Goal: Task Accomplishment & Management: Contribute content

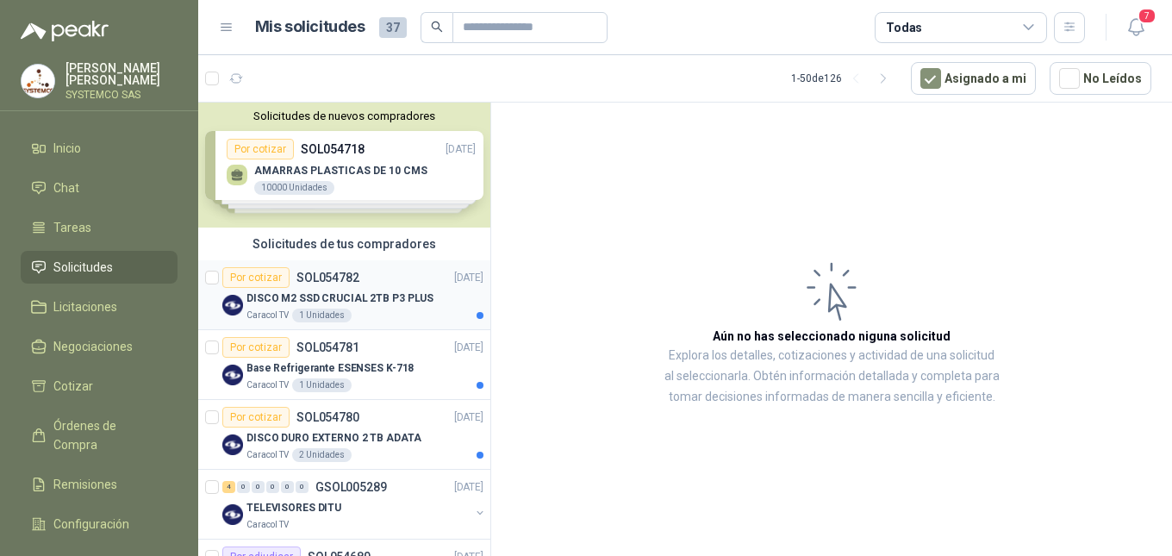
click at [337, 290] on p "DISCO M2 SSD CRUCIAL 2TB P3 PLUS" at bounding box center [339, 298] width 187 height 16
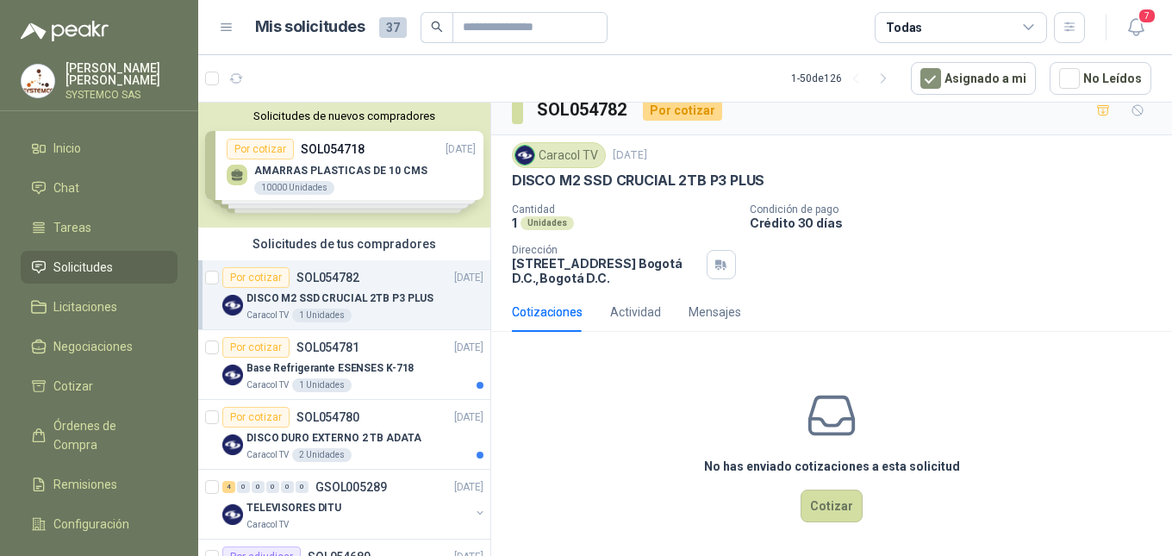
scroll to position [21, 0]
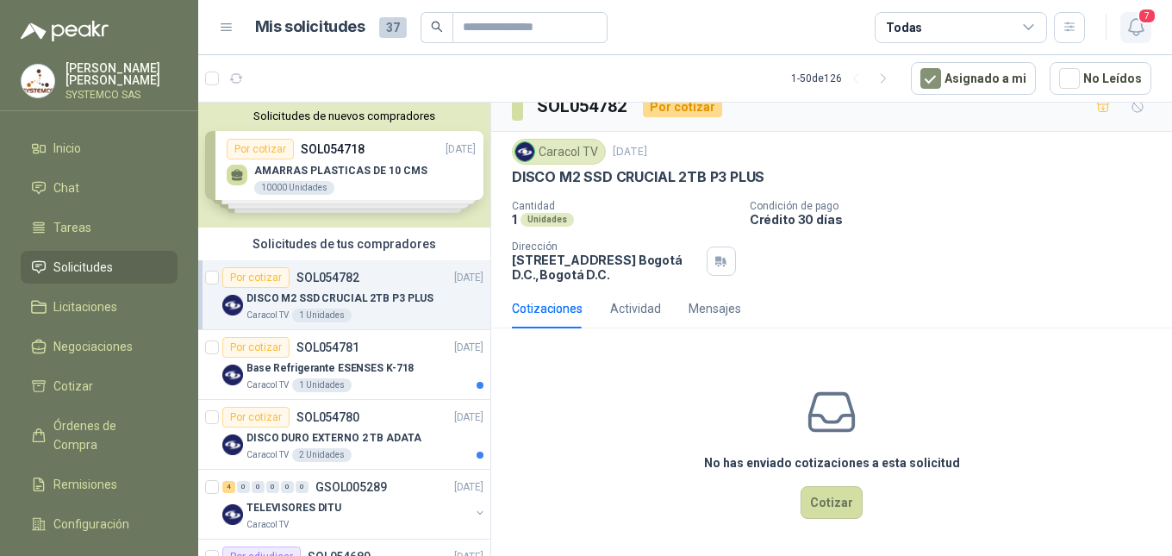
click at [1137, 18] on icon "button" at bounding box center [1137, 27] width 22 height 22
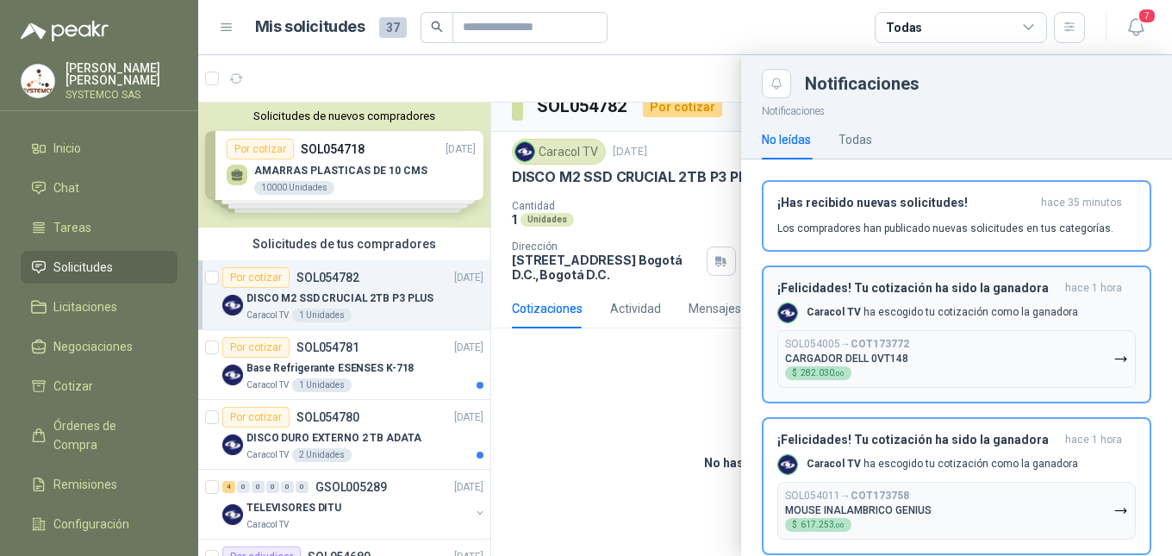
click at [1049, 289] on header "¡Felicidades! Tu cotización ha sido la ganadora hace 1 hora" at bounding box center [956, 288] width 359 height 15
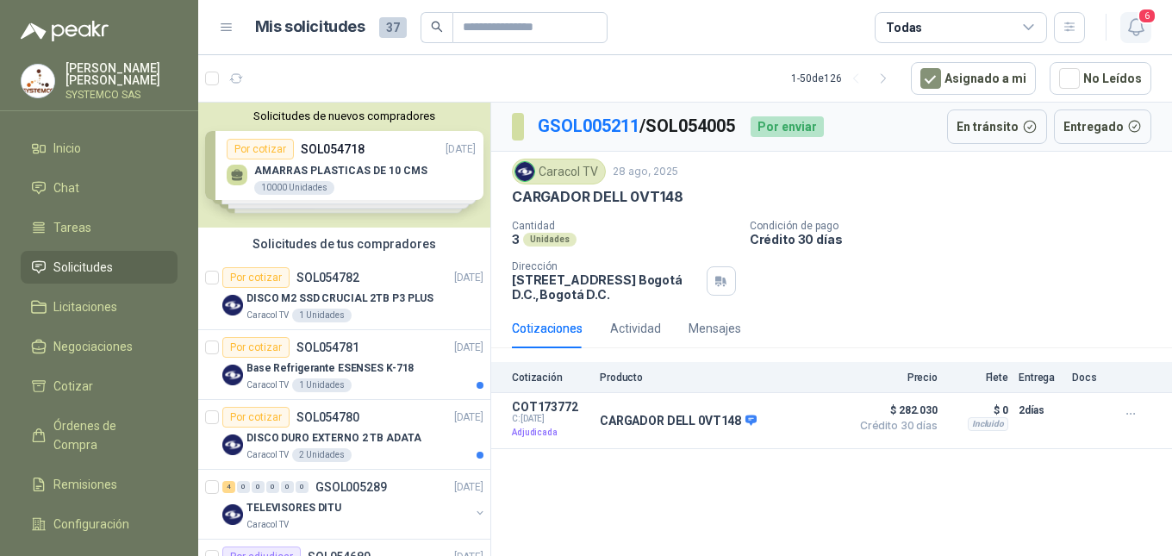
click at [1143, 36] on icon "button" at bounding box center [1137, 27] width 22 height 22
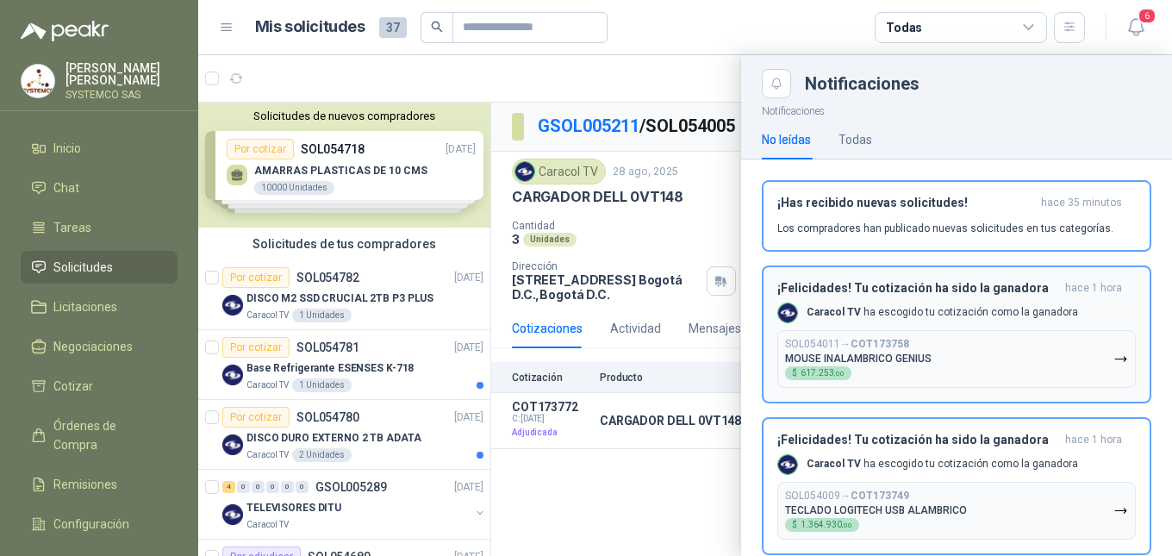
click at [1011, 321] on div "Caracol TV ha escogido tu cotización como la ganadora" at bounding box center [927, 313] width 301 height 21
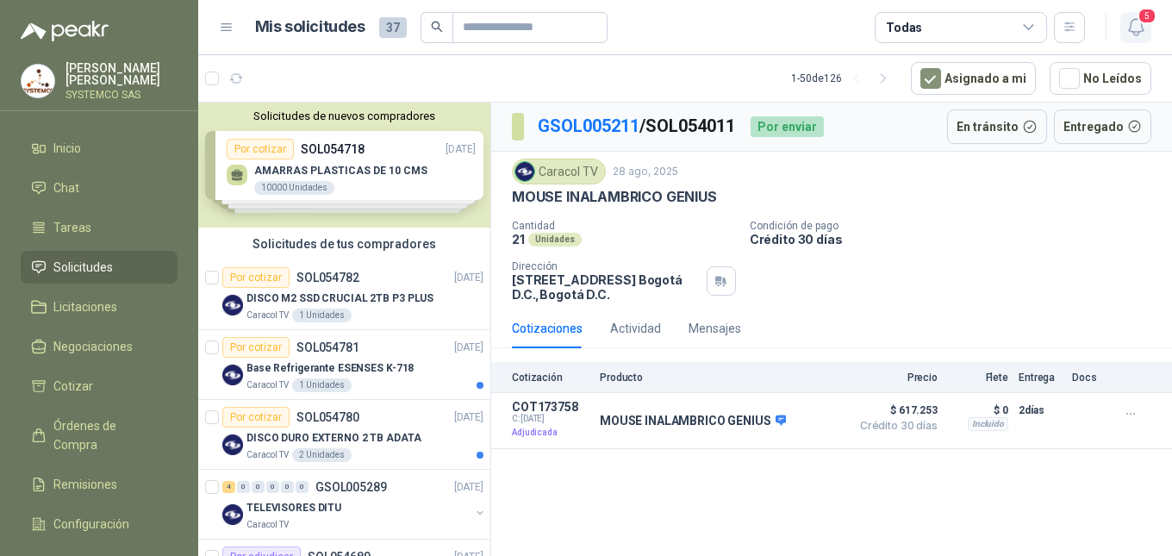
click at [1147, 32] on button "5" at bounding box center [1135, 27] width 31 height 31
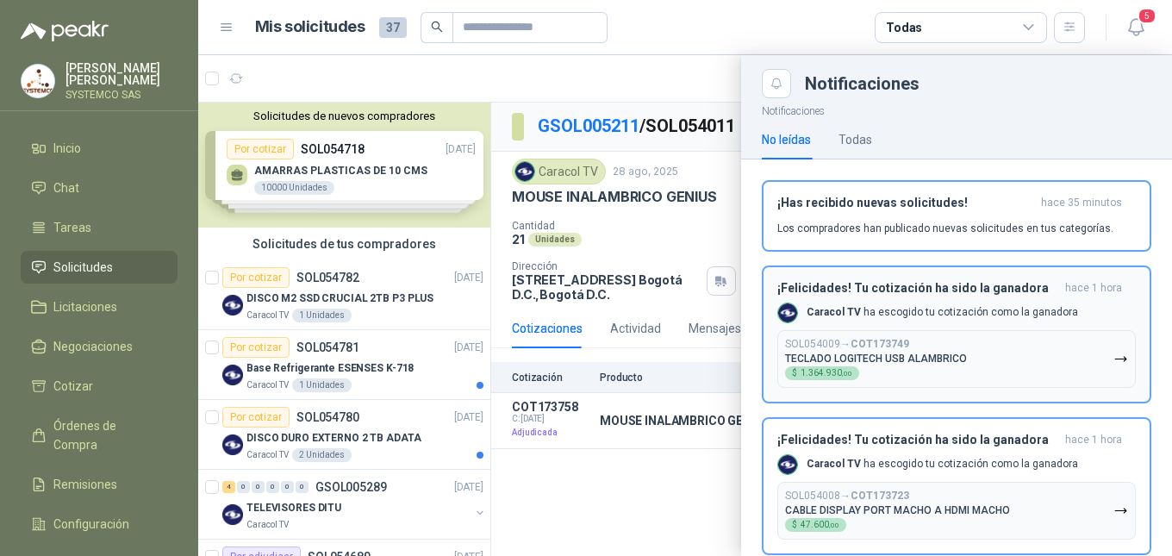
scroll to position [86, 0]
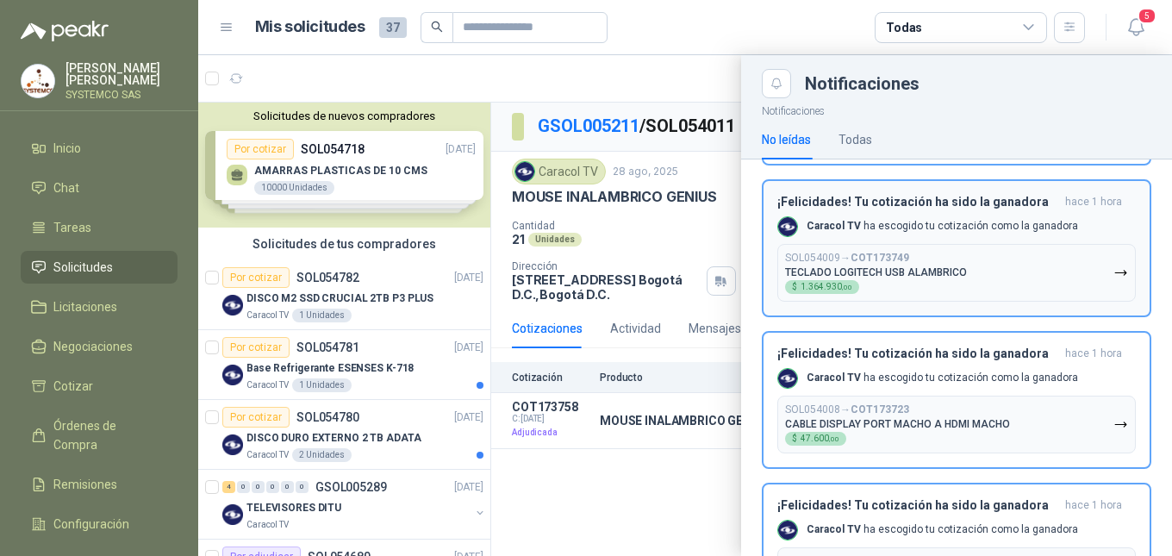
click at [1033, 280] on button "SOL054009 → COT173749 TECLADO LOGITECH USB ALAMBRICO $ 1.364.930 ,00" at bounding box center [956, 273] width 359 height 58
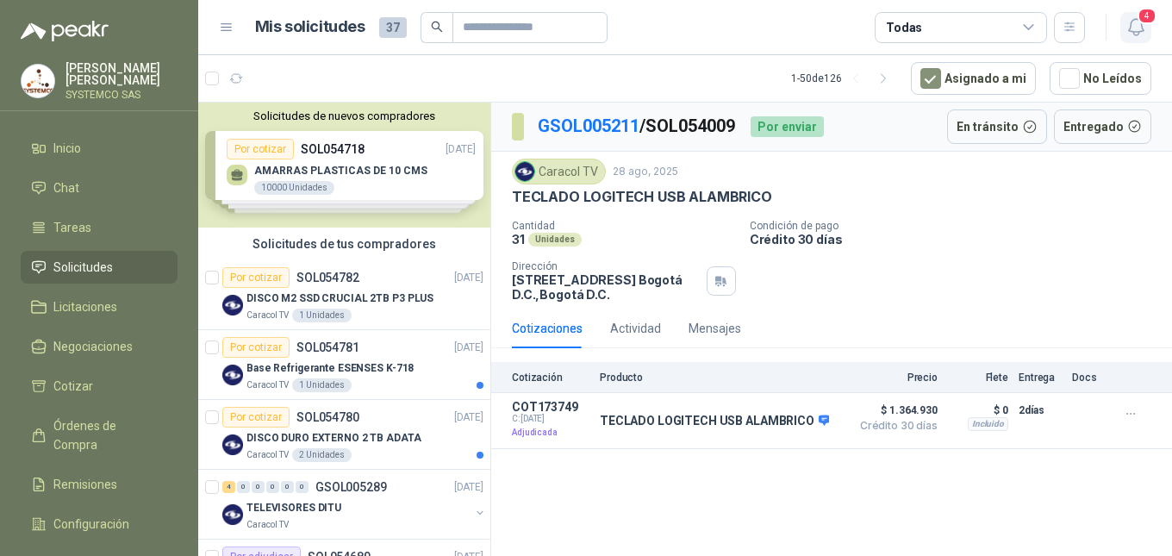
click at [1141, 16] on button "4" at bounding box center [1135, 27] width 31 height 31
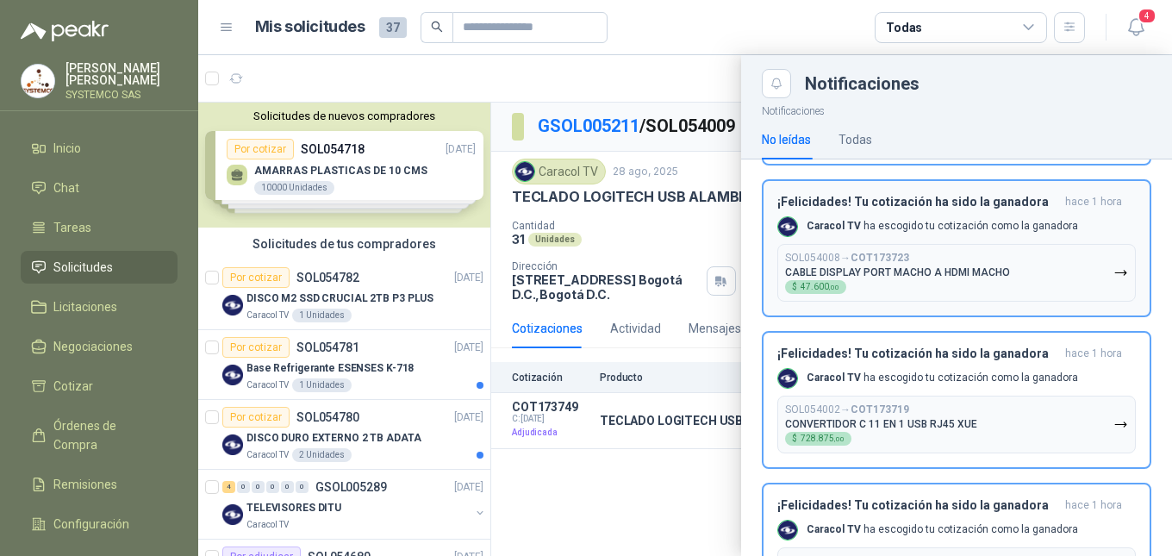
click at [1075, 286] on button "SOL054008 → COT173723 CABLE DISPLAY PORT MACHO A HDMI MACHO $ 47.600 ,00" at bounding box center [956, 273] width 359 height 58
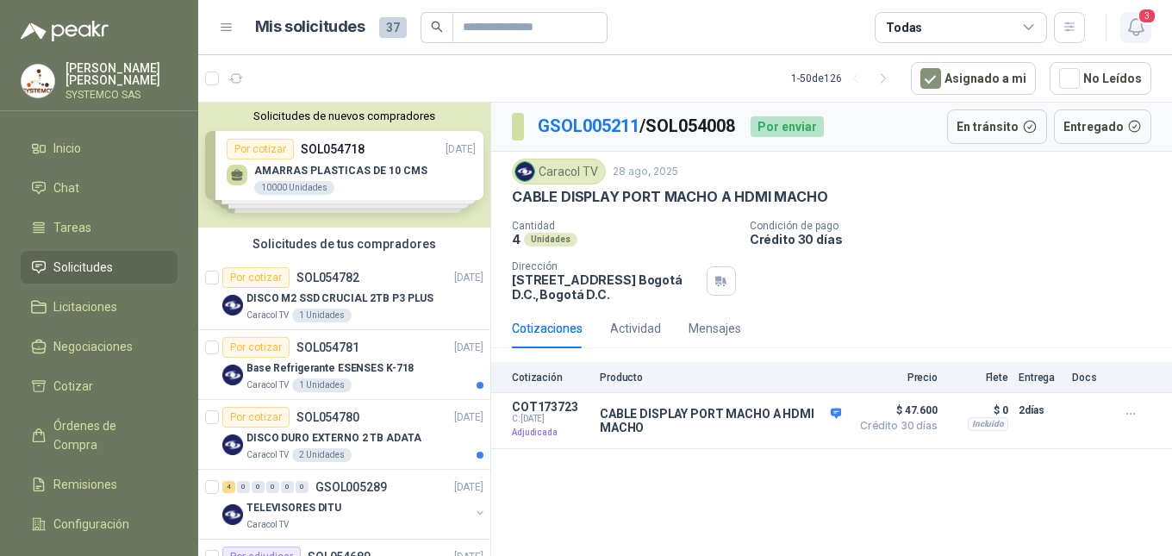
click at [1131, 27] on icon "button" at bounding box center [1135, 27] width 15 height 16
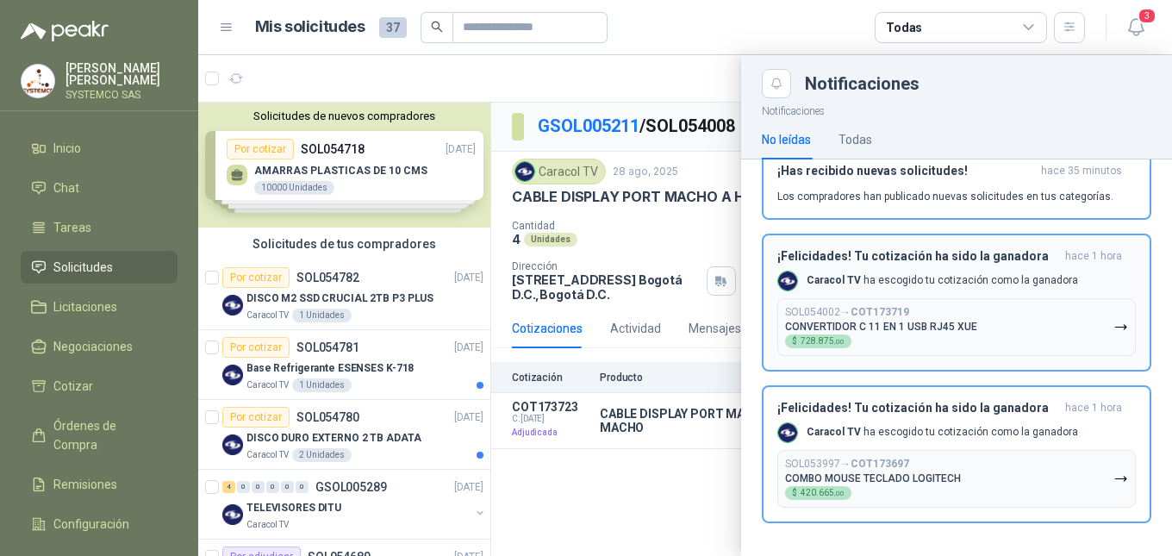
click at [1031, 319] on button "SOL054002 → COT173719 CONVERTIDOR C 11 EN 1 USB RJ45 XUE $ 728.875 ,00" at bounding box center [956, 327] width 359 height 58
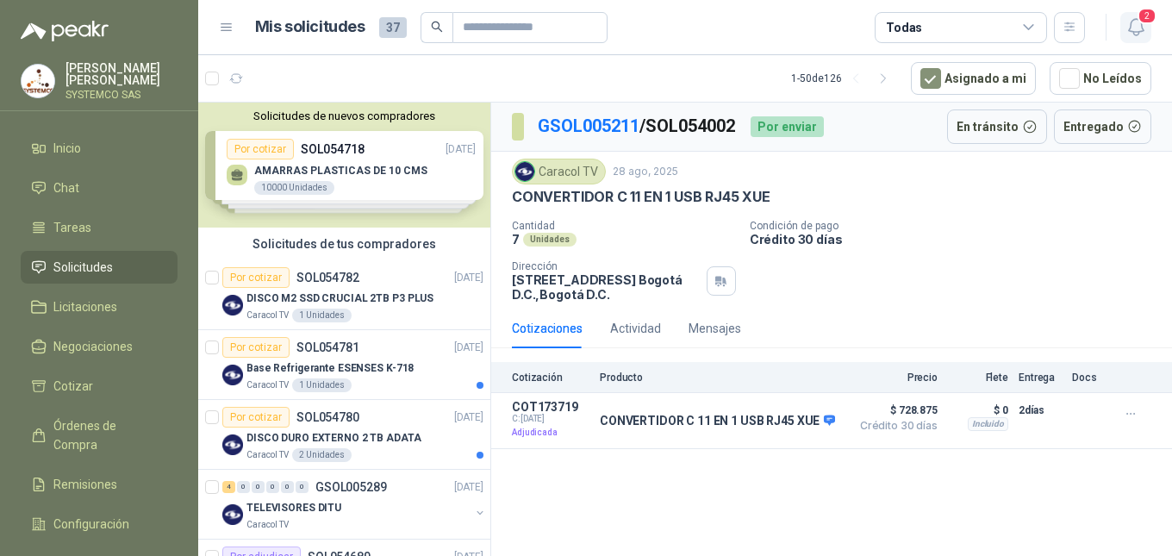
click at [1129, 32] on icon "button" at bounding box center [1137, 27] width 22 height 22
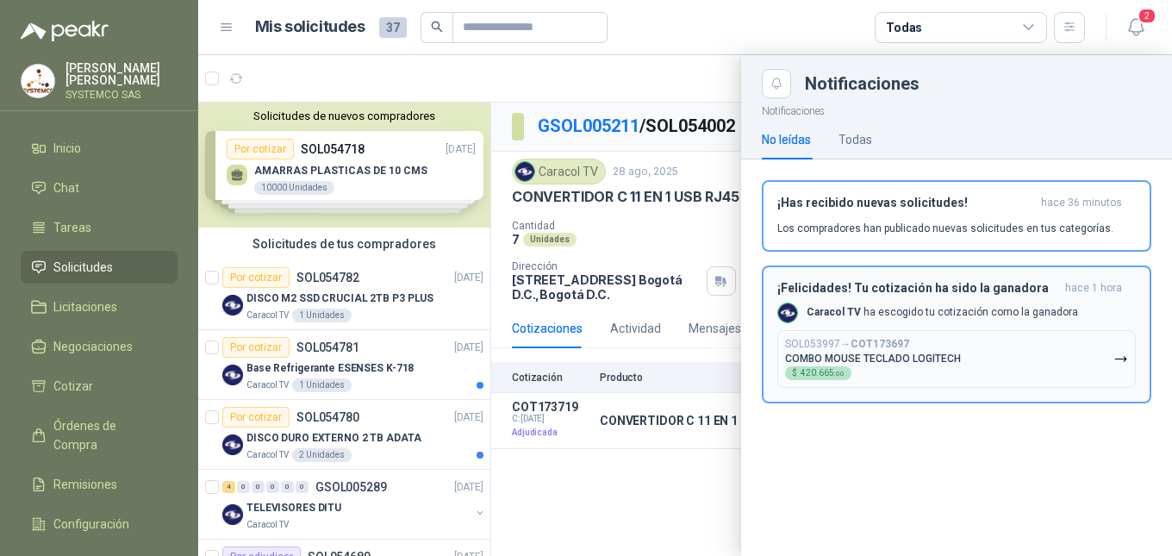
click at [1035, 340] on button "SOL053997 → COT173697 COMBO MOUSE TECLADO LOGITECH $ 420.665 ,00" at bounding box center [956, 359] width 359 height 58
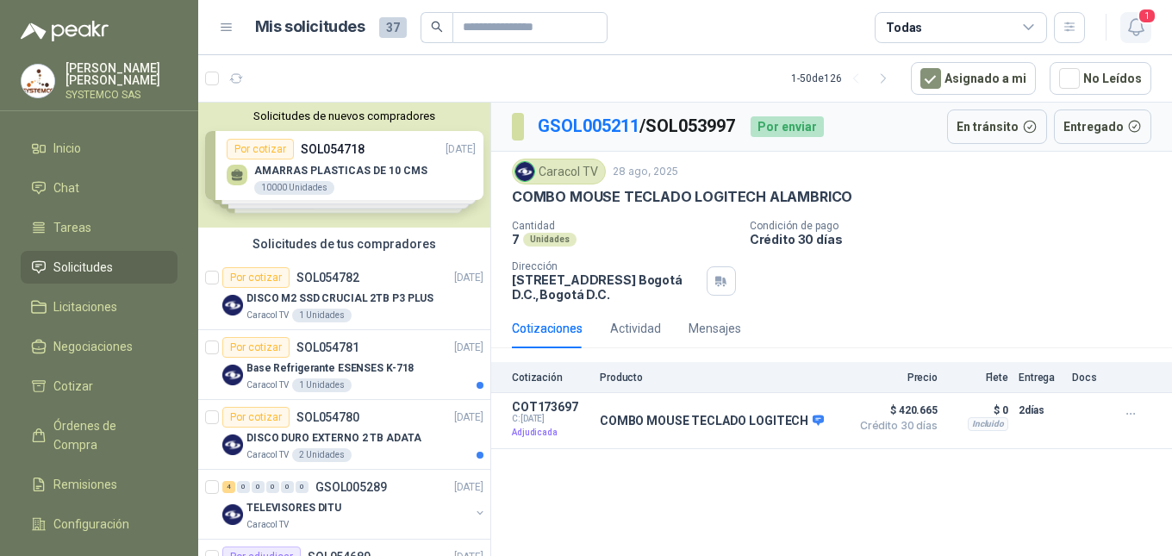
click at [1129, 20] on icon "button" at bounding box center [1137, 27] width 22 height 22
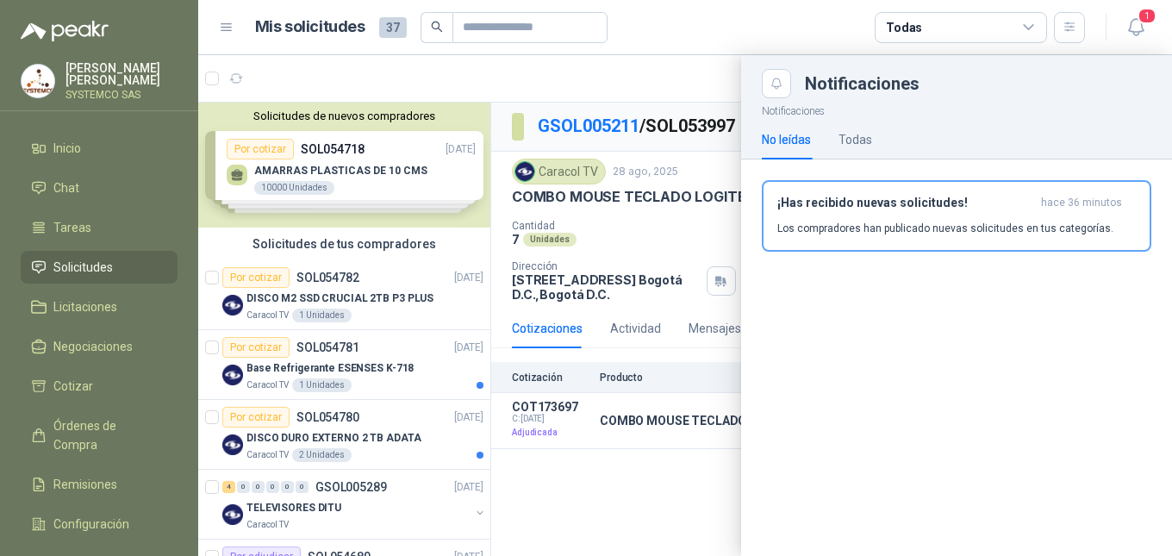
click at [646, 502] on div at bounding box center [685, 305] width 974 height 501
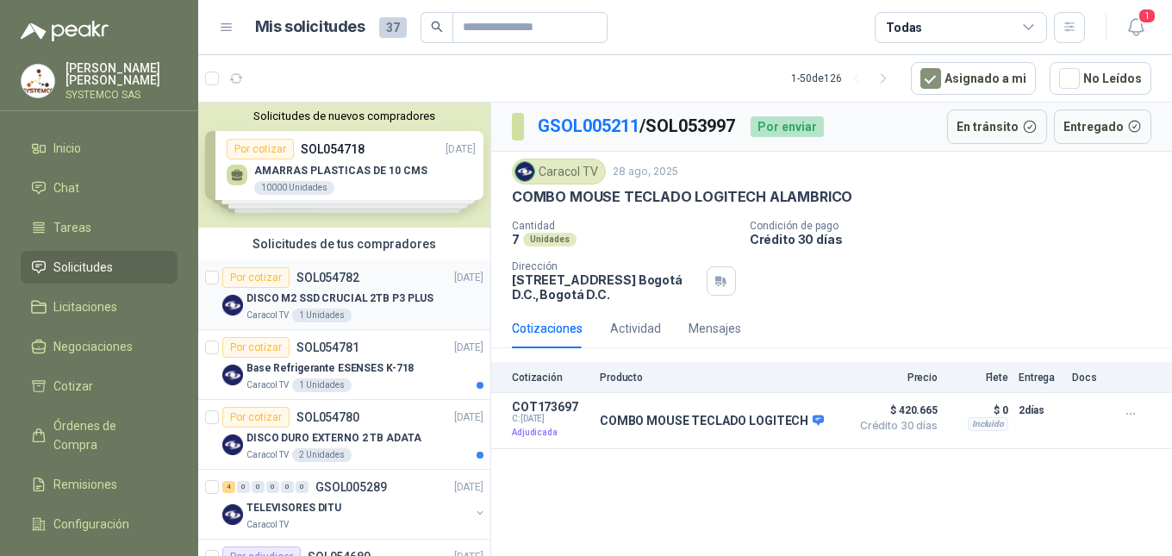
click at [352, 310] on div "Caracol TV 1 Unidades" at bounding box center [364, 316] width 237 height 14
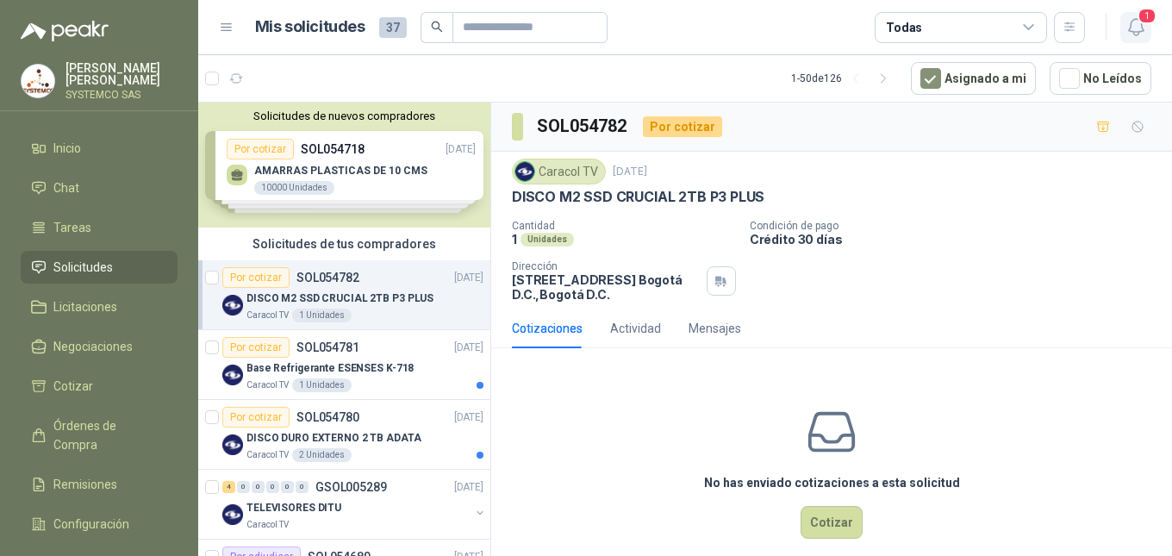
click at [1145, 28] on icon "button" at bounding box center [1137, 27] width 22 height 22
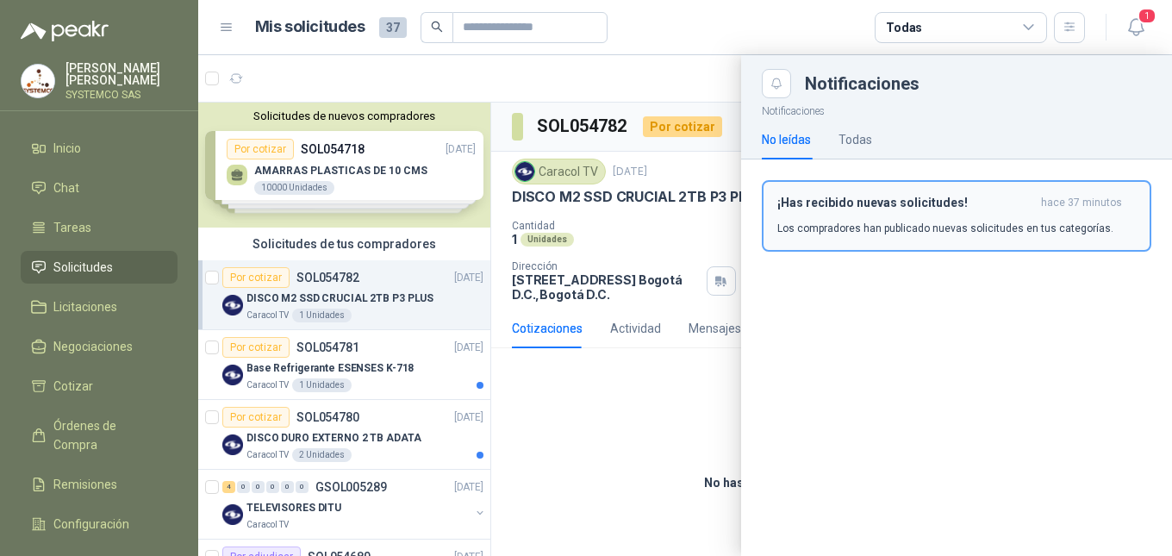
click at [1027, 216] on div "¡Has recibido nuevas solicitudes! hace 37 minutos Los compradores han publicado…" at bounding box center [956, 216] width 359 height 41
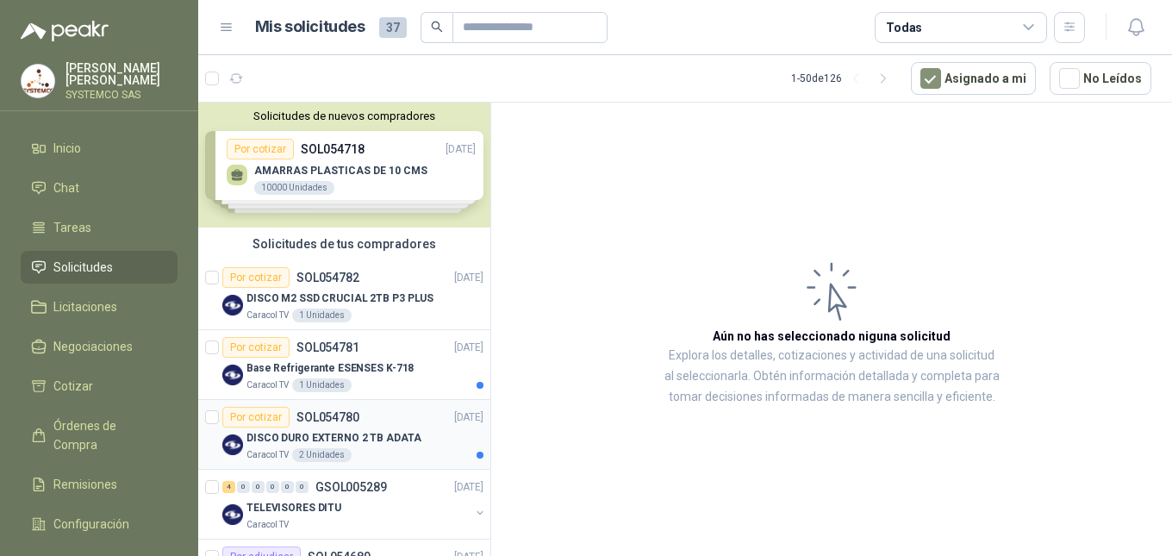
scroll to position [172, 0]
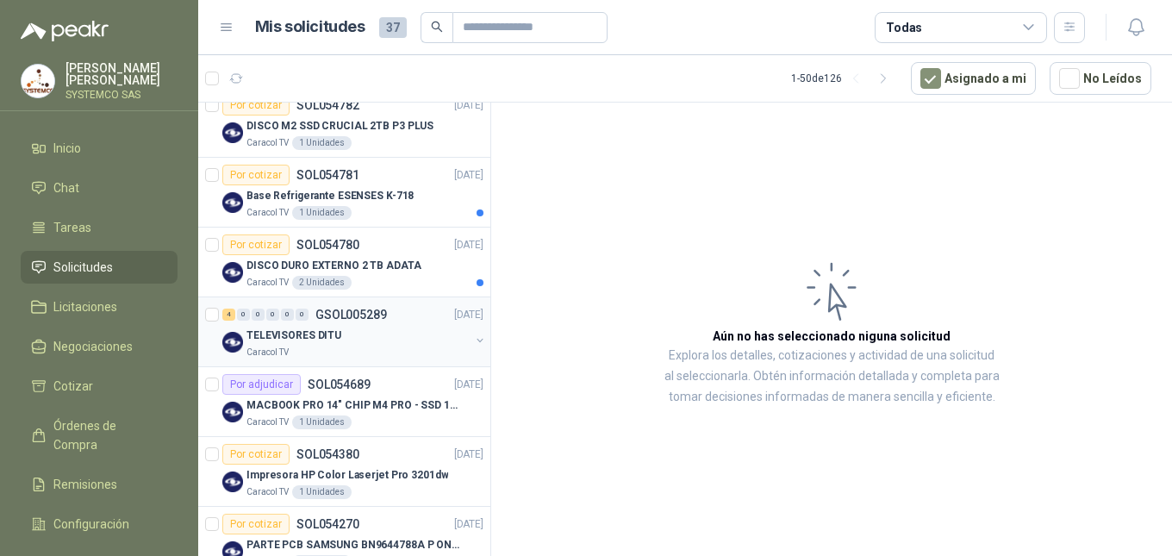
click at [349, 321] on div "4 0 0 0 0 0 GSOL005289 [DATE]" at bounding box center [354, 314] width 265 height 21
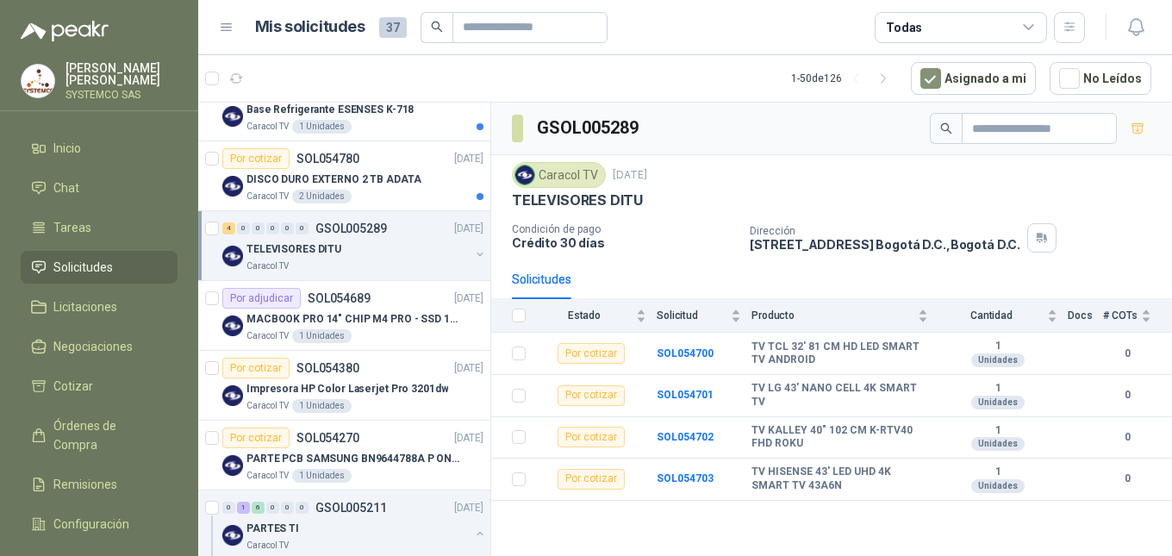
scroll to position [345, 0]
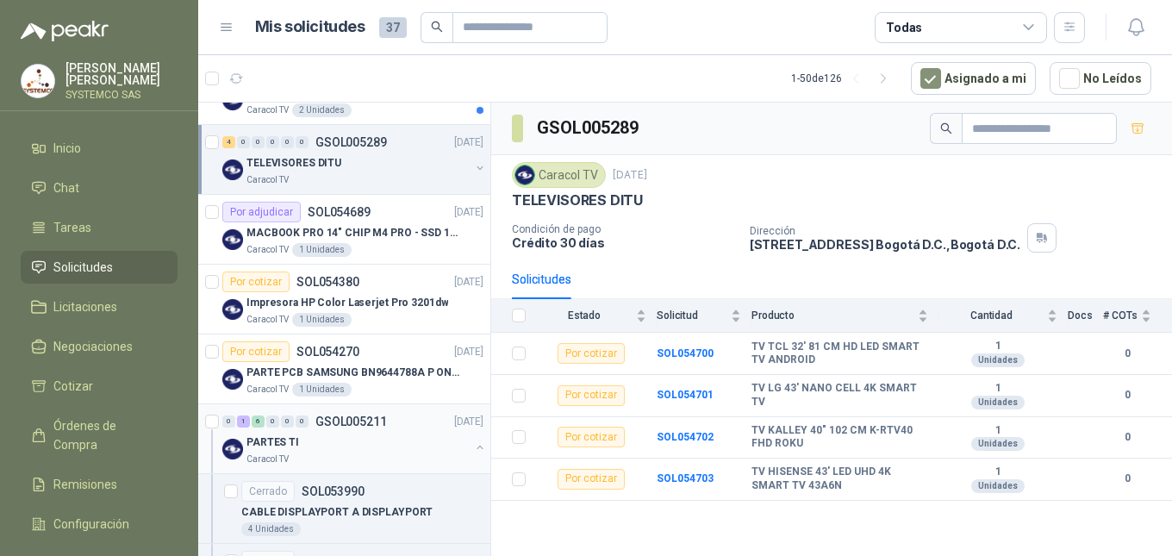
click at [362, 435] on div "PARTES TI" at bounding box center [357, 442] width 223 height 21
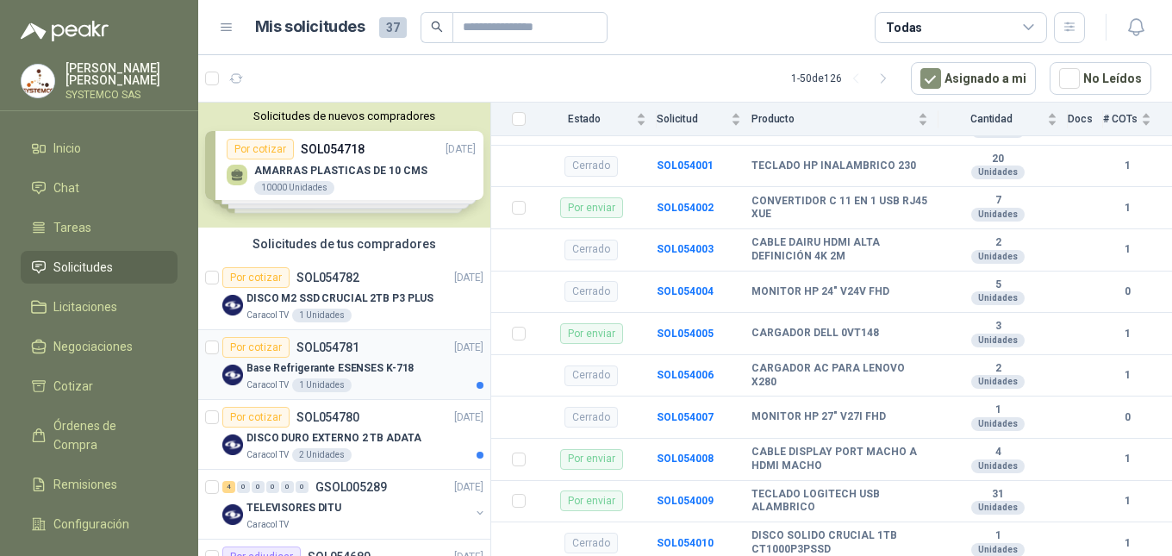
click at [422, 392] on article "Por cotizar SOL054781 [DATE] Base Refrigerante ESENSES K-718 Caracol TV 1 Unida…" at bounding box center [344, 365] width 292 height 70
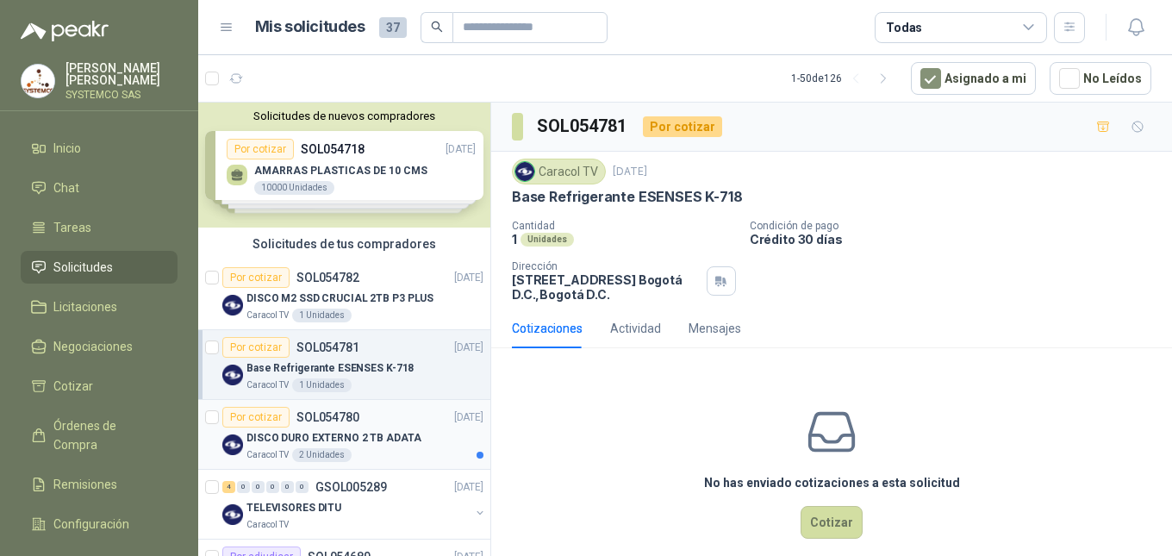
click at [390, 452] on div "Caracol TV 2 Unidades" at bounding box center [364, 455] width 237 height 14
click at [394, 375] on p "Base Refrigerante ESENSES K-718" at bounding box center [329, 368] width 167 height 16
drag, startPoint x: 750, startPoint y: 204, endPoint x: 510, endPoint y: 203, distance: 239.6
click at [510, 203] on div "Caracol TV [DATE] Base Refrigerante ESENSES K-718 Cantidad 1 Unidades Condición…" at bounding box center [831, 230] width 681 height 157
copy p "Base Refrigerante ESENSES K-718"
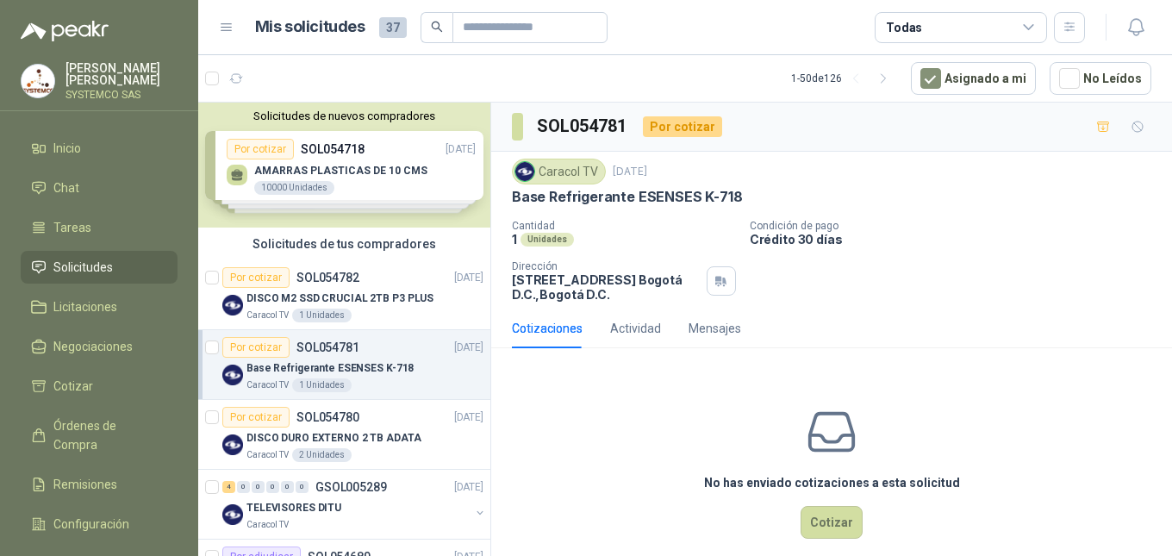
click at [650, 377] on div "No has enviado cotizaciones a esta solicitud Cotizar" at bounding box center [831, 472] width 681 height 220
click at [821, 526] on button "Cotizar" at bounding box center [832, 522] width 62 height 33
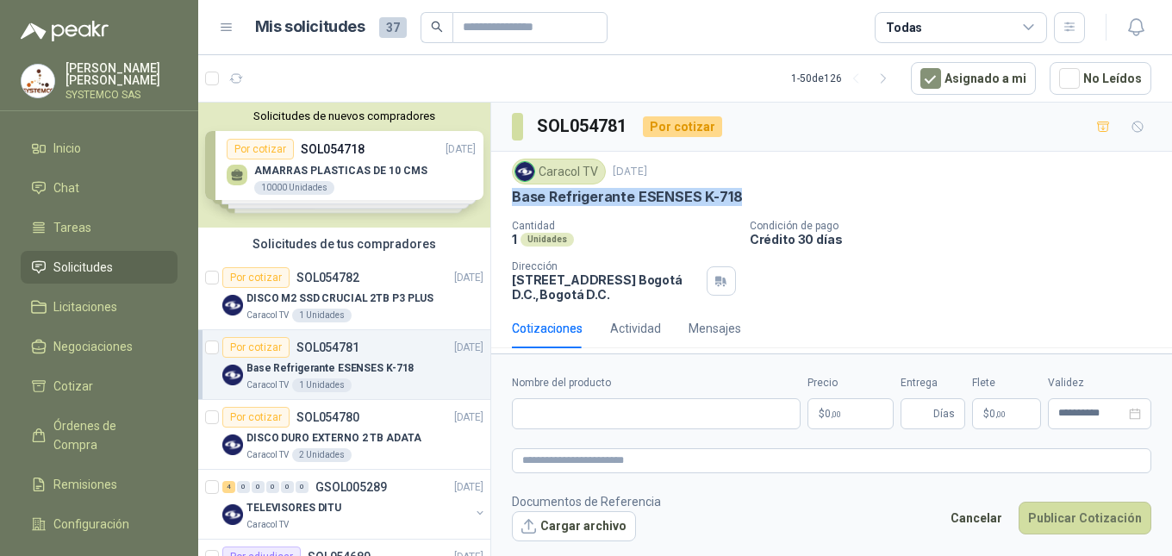
drag, startPoint x: 757, startPoint y: 202, endPoint x: 512, endPoint y: 207, distance: 244.8
click at [512, 207] on div "Caracol TV [DATE] Base Refrigerante ESENSES K-718 Cantidad 1 Unidades Condición…" at bounding box center [831, 230] width 639 height 143
copy p "Base Refrigerante ESENSES K-718"
click at [571, 421] on input "Nombre del producto" at bounding box center [656, 413] width 289 height 31
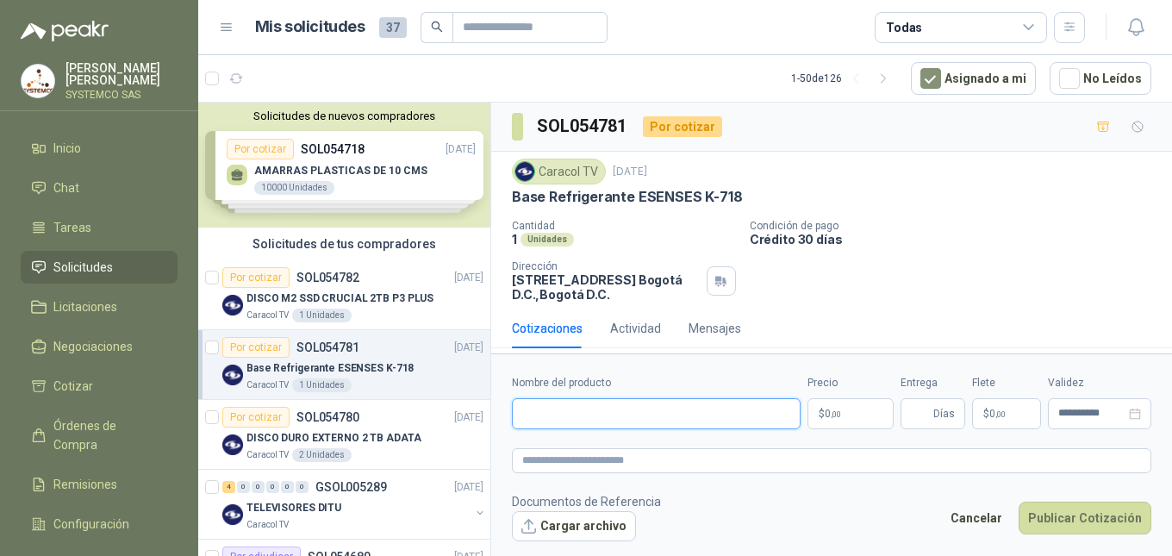
paste input "**********"
type input "**********"
click at [542, 469] on textarea at bounding box center [831, 460] width 639 height 25
paste textarea "**********"
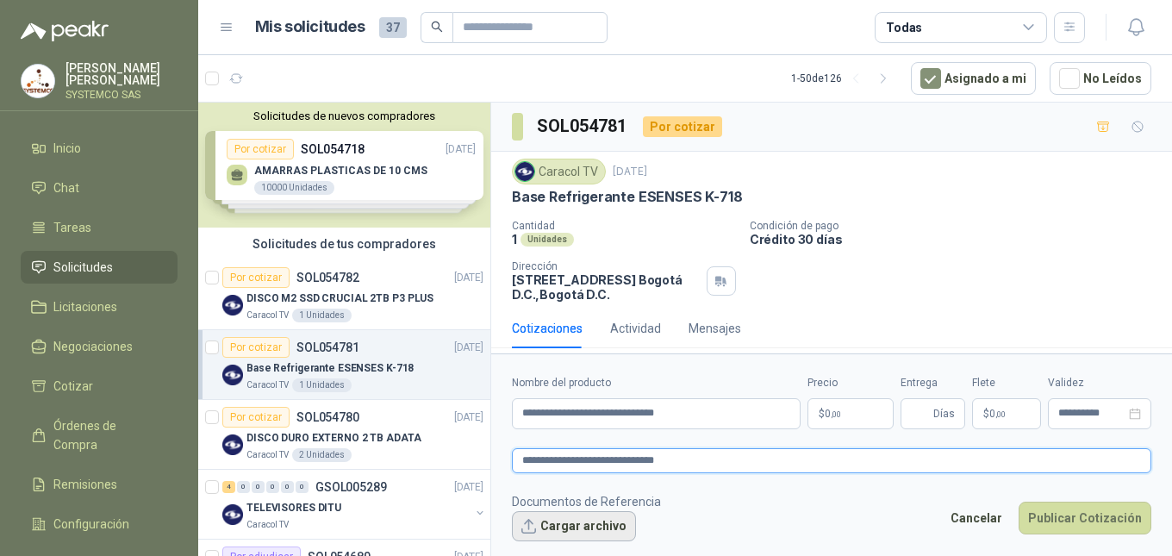
type textarea "**********"
click at [839, 416] on span ",00" at bounding box center [836, 413] width 10 height 9
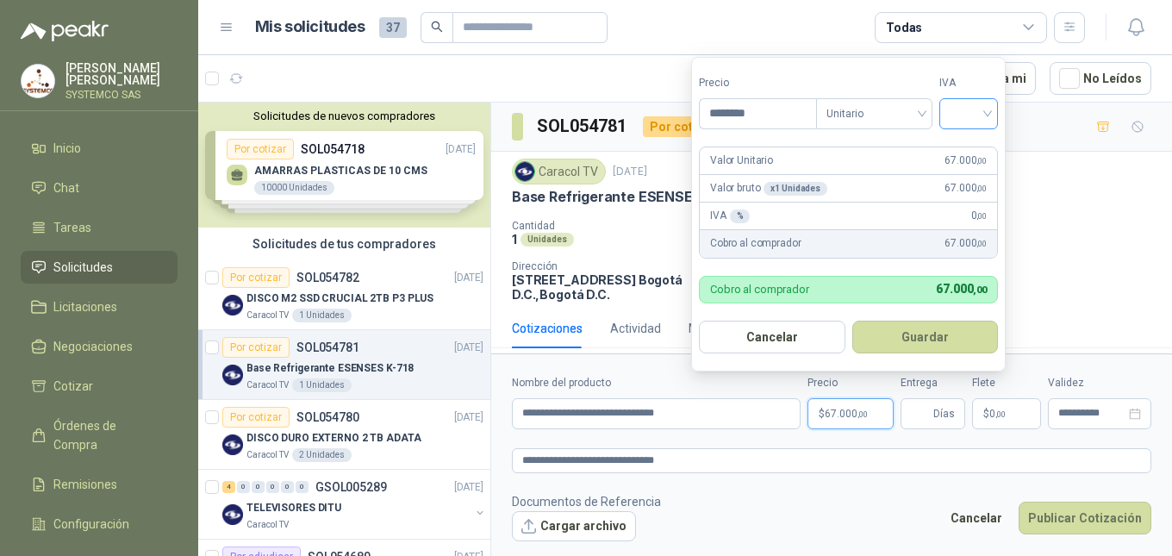
type input "********"
click at [970, 119] on input "search" at bounding box center [969, 112] width 38 height 26
click at [963, 156] on div "19%" at bounding box center [973, 149] width 32 height 19
click at [903, 340] on button "Guardar" at bounding box center [928, 337] width 148 height 33
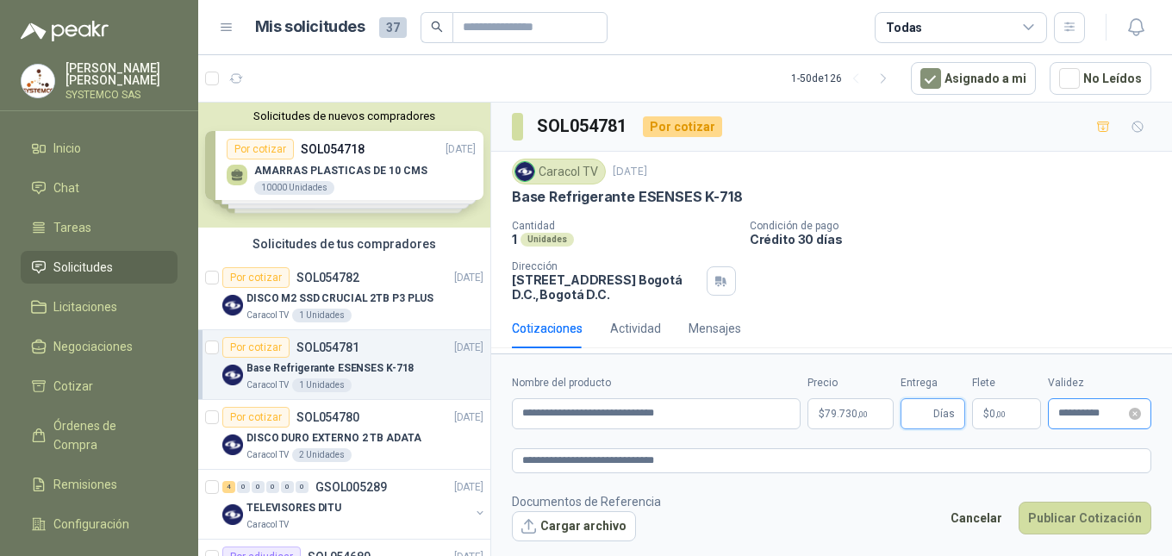
click at [1055, 416] on div "**********" at bounding box center [1099, 413] width 103 height 31
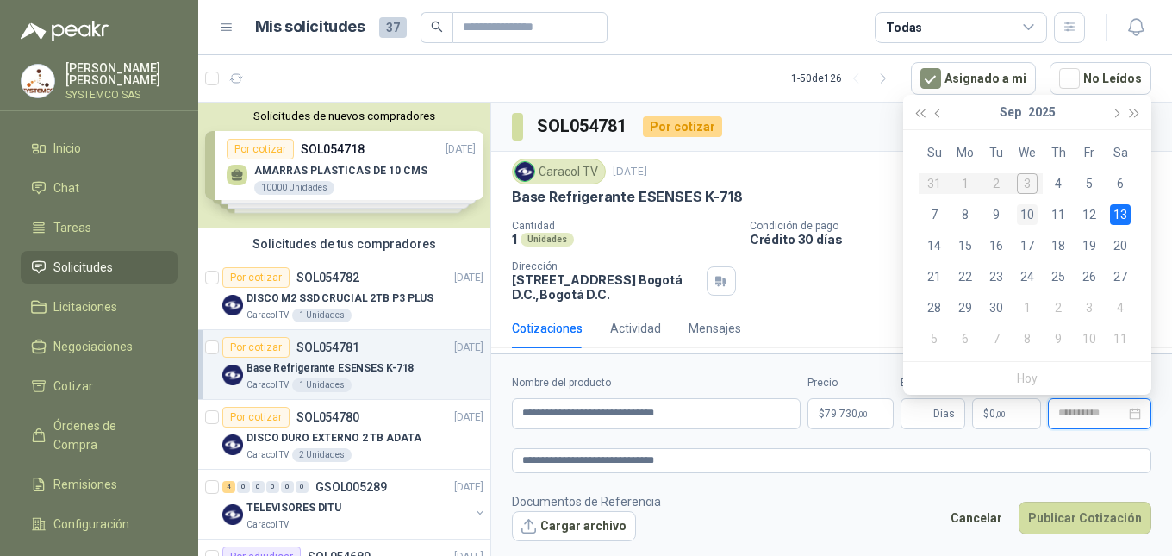
type input "**********"
click at [1028, 210] on div "10" at bounding box center [1027, 214] width 21 height 21
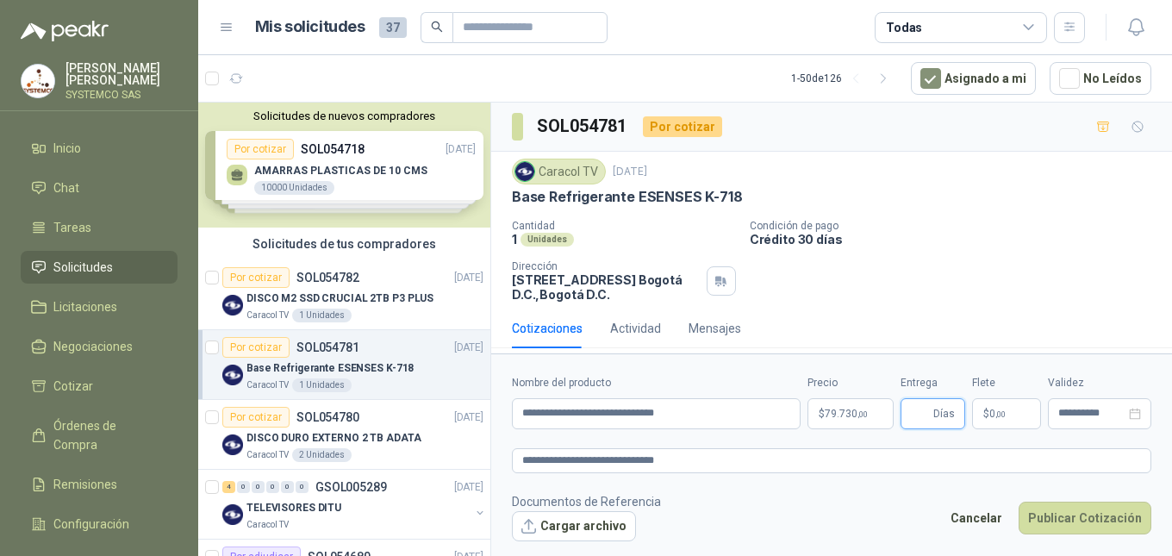
click at [912, 415] on input "Entrega" at bounding box center [920, 413] width 19 height 29
type input "*"
click at [1076, 516] on button "Publicar Cotización" at bounding box center [1085, 518] width 133 height 33
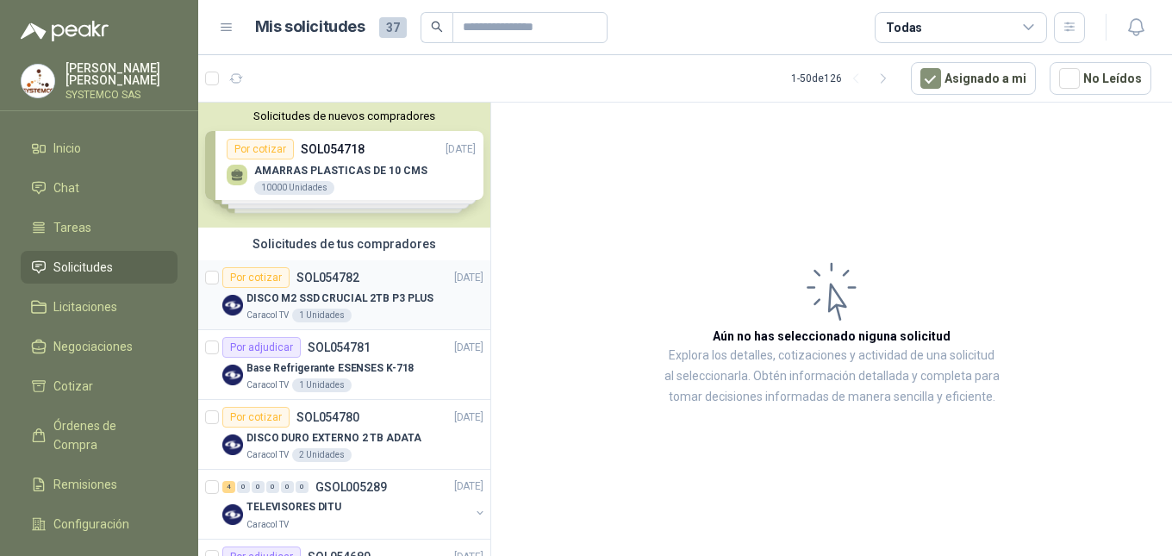
click at [396, 296] on p "DISCO M2 SSD CRUCIAL 2TB P3 PLUS" at bounding box center [339, 298] width 187 height 16
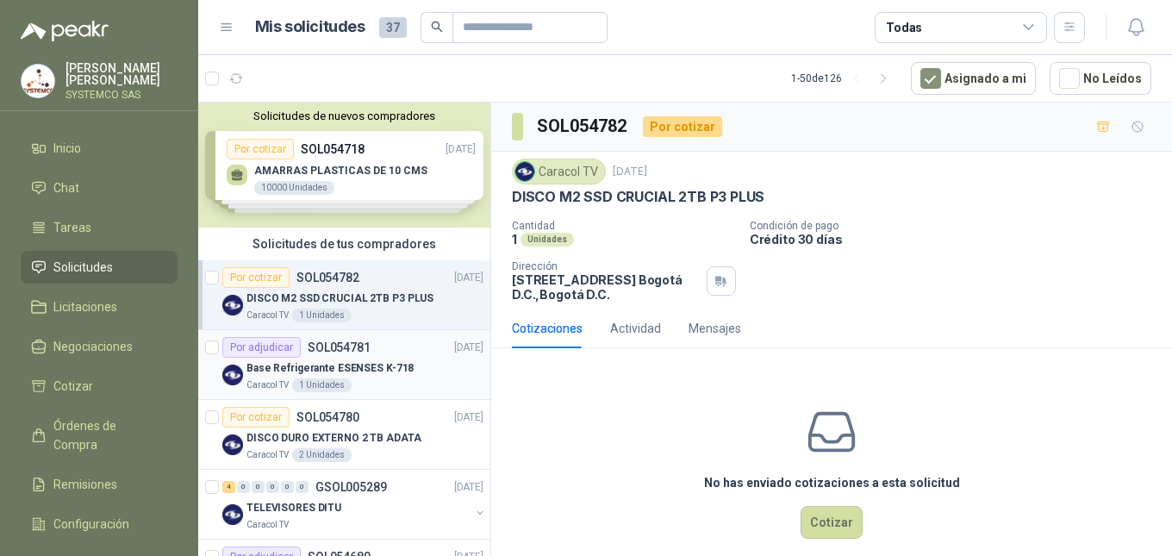
click at [390, 340] on div "Por adjudicar SOL054781 03/09/25" at bounding box center [352, 347] width 261 height 21
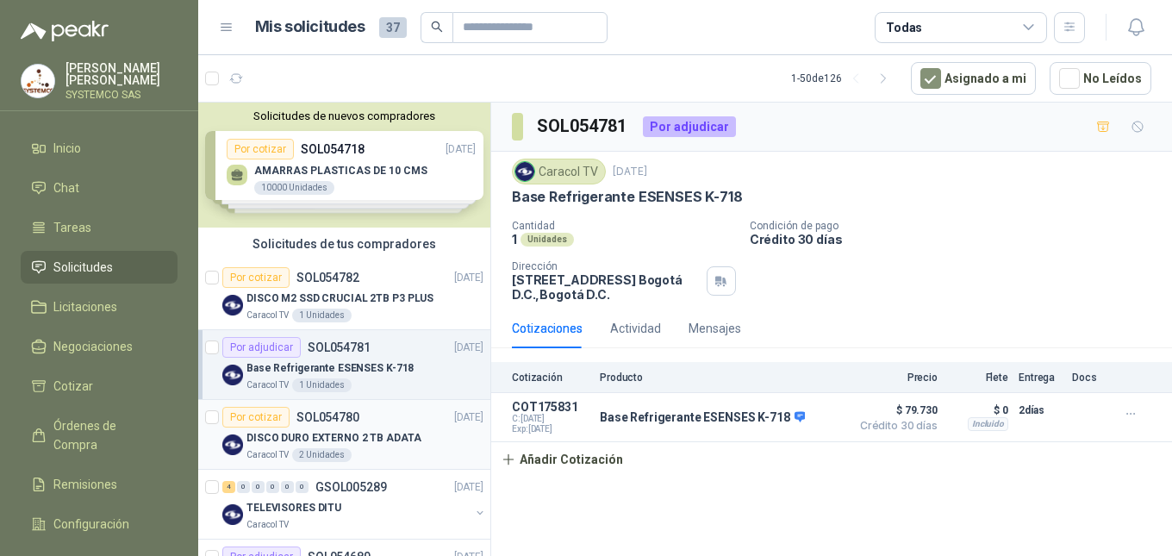
click at [390, 434] on p "DISCO DURO EXTERNO 2 TB ADATA" at bounding box center [333, 438] width 175 height 16
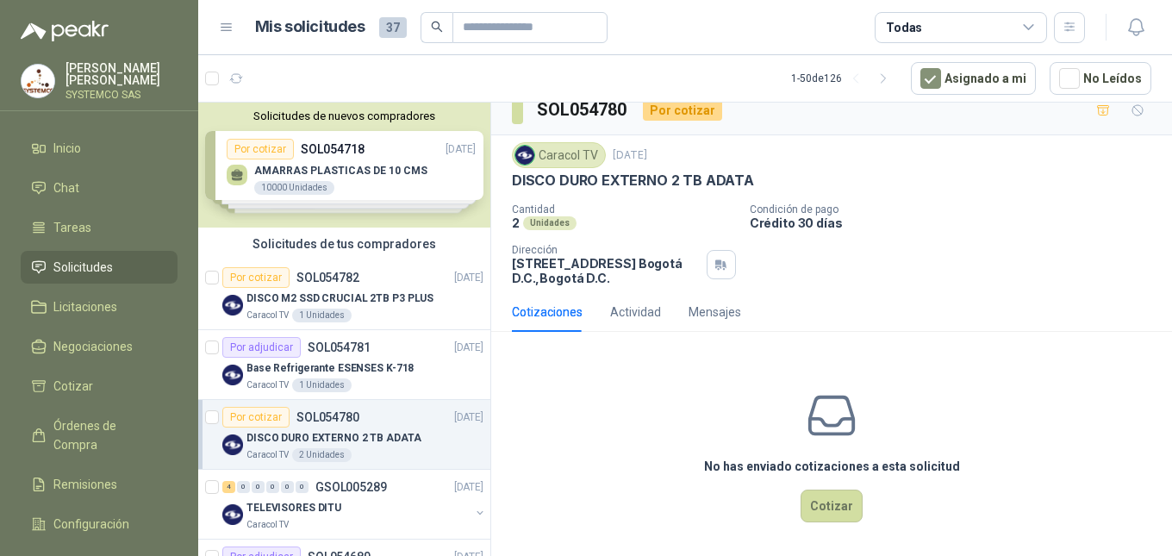
scroll to position [21, 0]
